Goal: Task Accomplishment & Management: Manage account settings

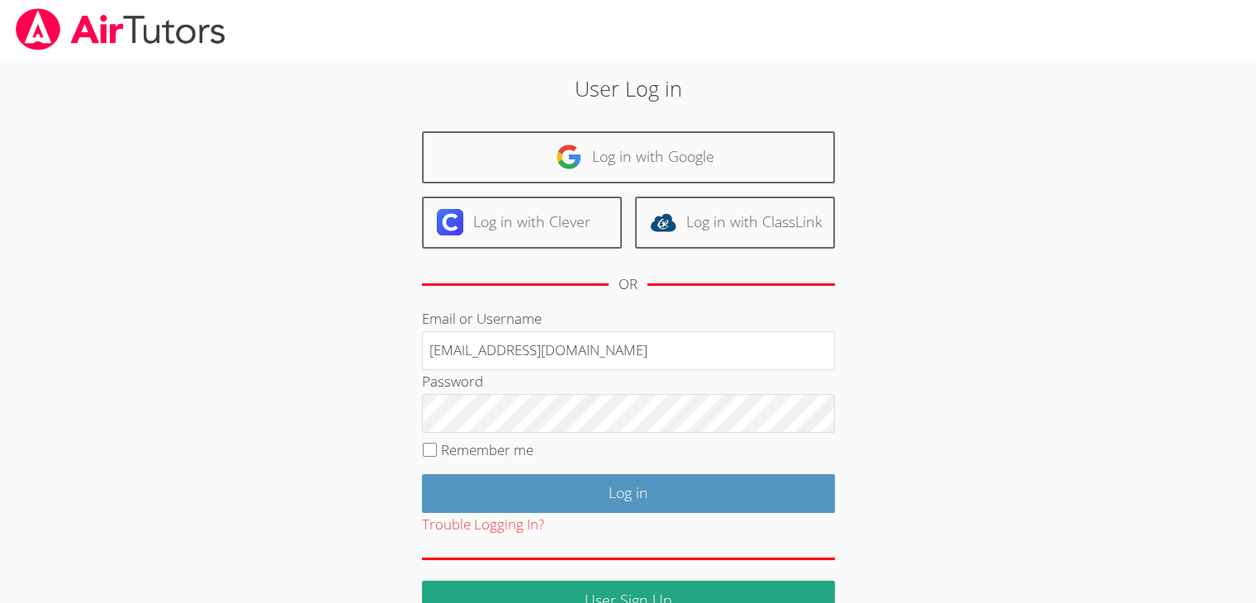
type input "[EMAIL_ADDRESS][DOMAIN_NAME]"
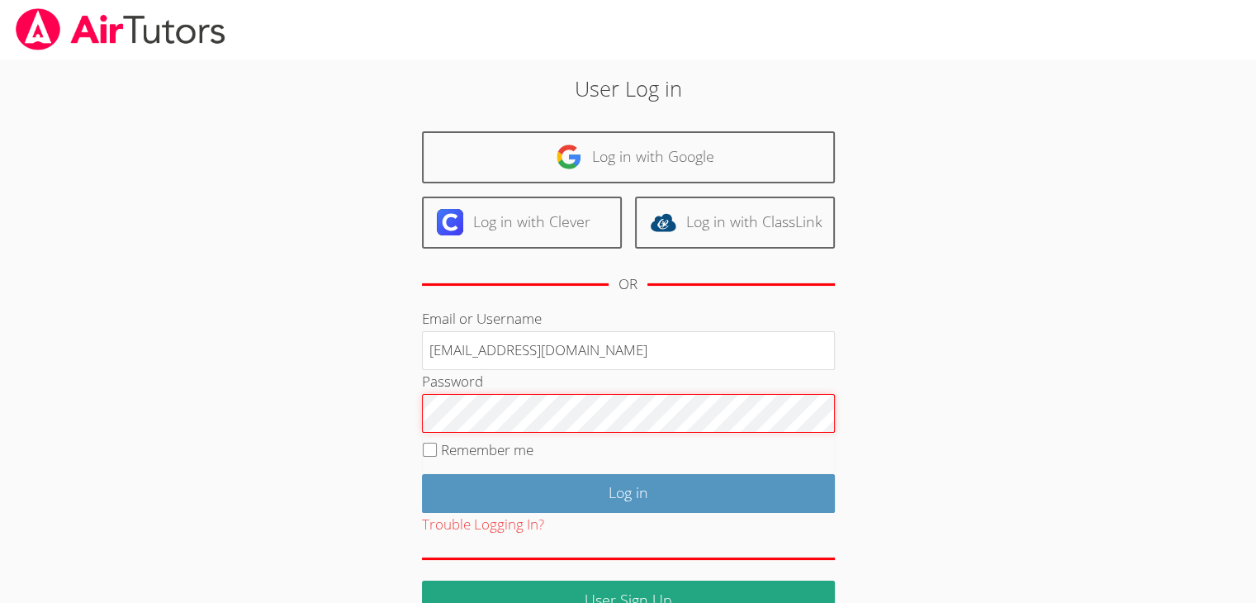
click at [422, 474] on input "Log in" at bounding box center [628, 493] width 413 height 39
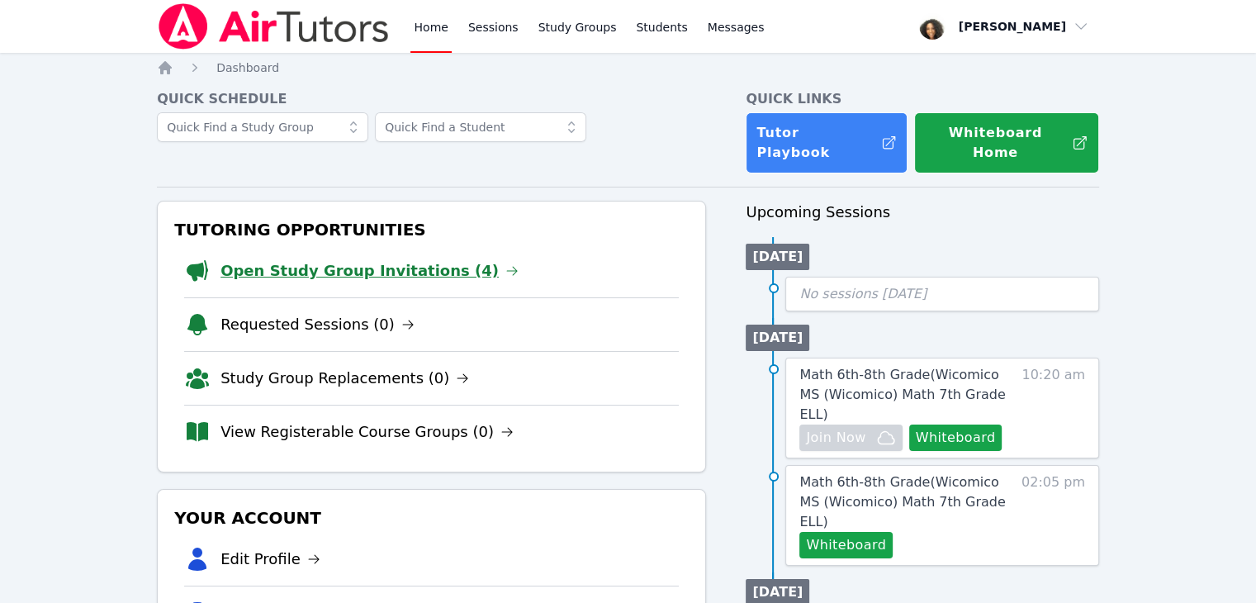
click at [410, 259] on link "Open Study Group Invitations (4)" at bounding box center [370, 270] width 298 height 23
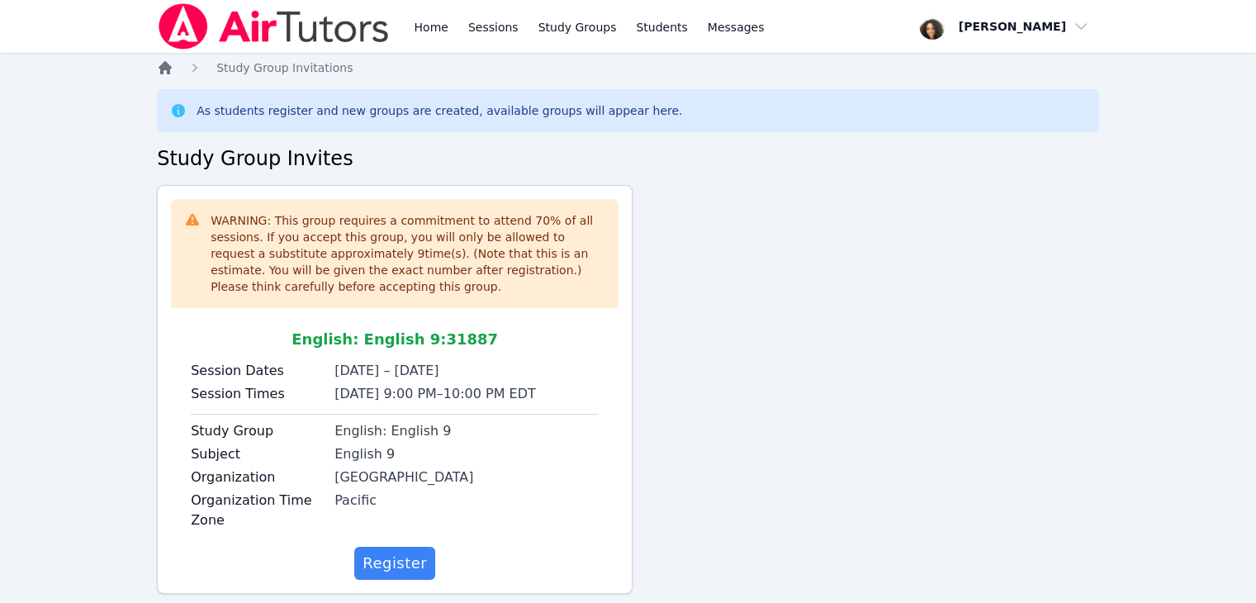
click at [168, 68] on icon "Breadcrumb" at bounding box center [165, 67] width 13 height 13
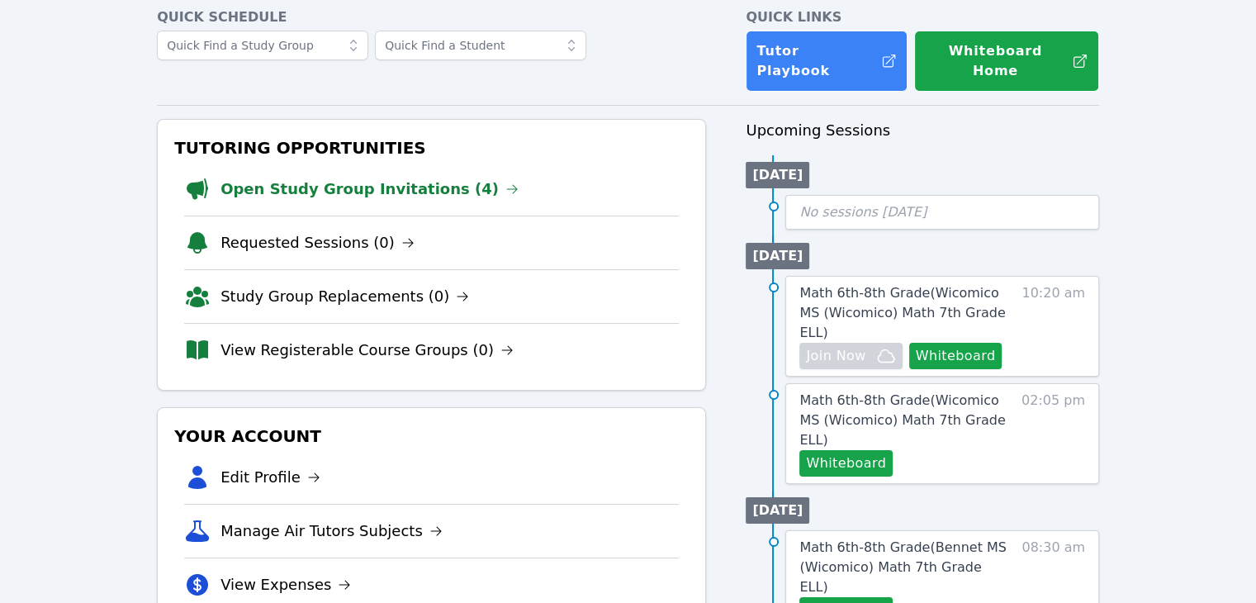
scroll to position [78, 0]
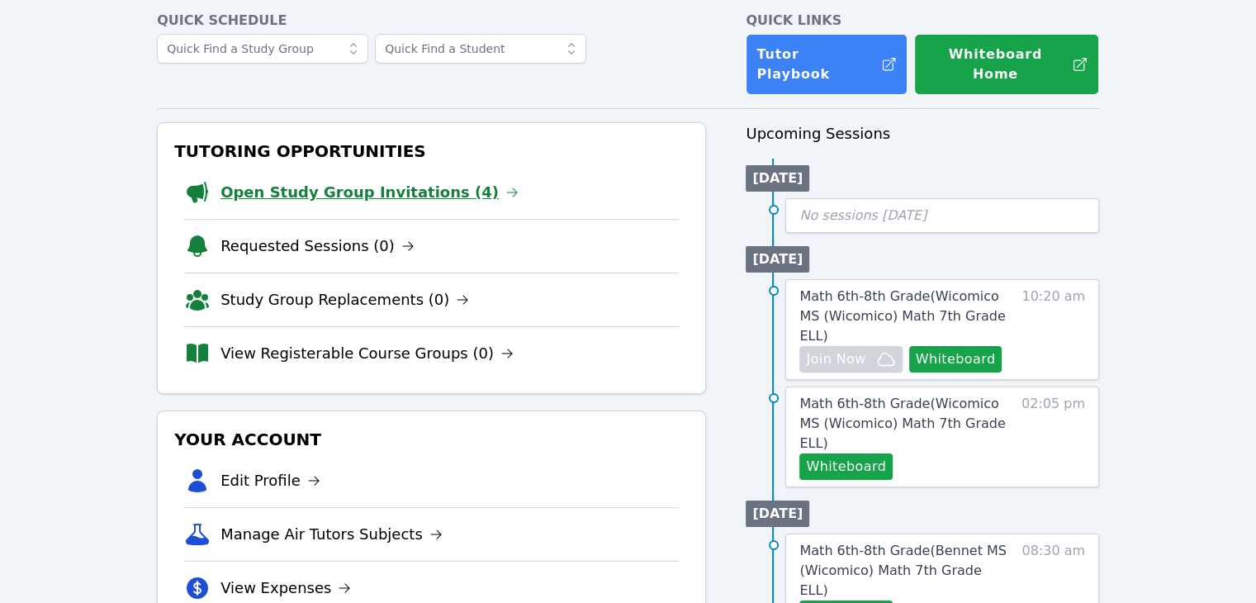
click at [264, 184] on link "Open Study Group Invitations (4)" at bounding box center [370, 192] width 298 height 23
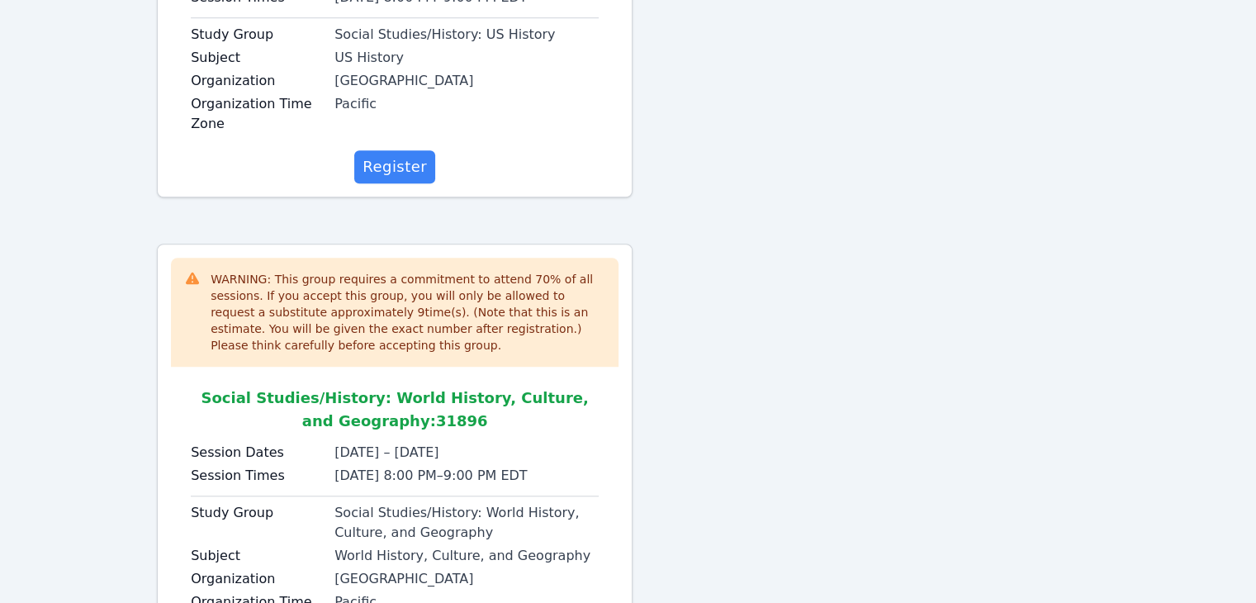
scroll to position [1444, 0]
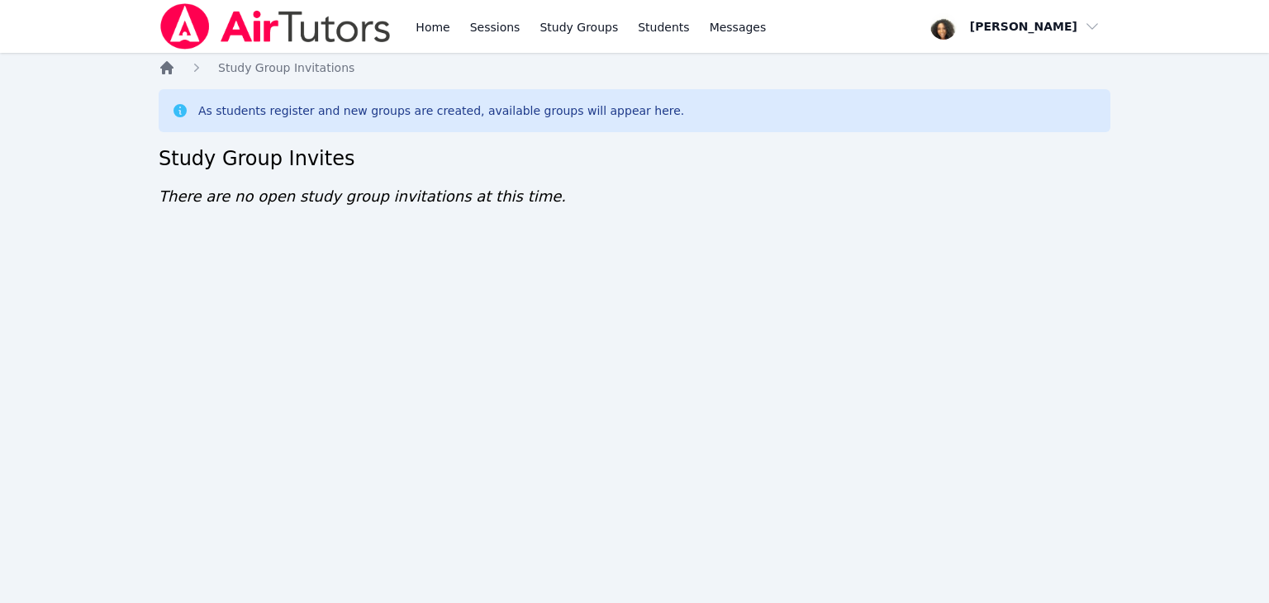
click at [172, 65] on icon "Breadcrumb" at bounding box center [167, 67] width 17 height 17
